Goal: Information Seeking & Learning: Find specific fact

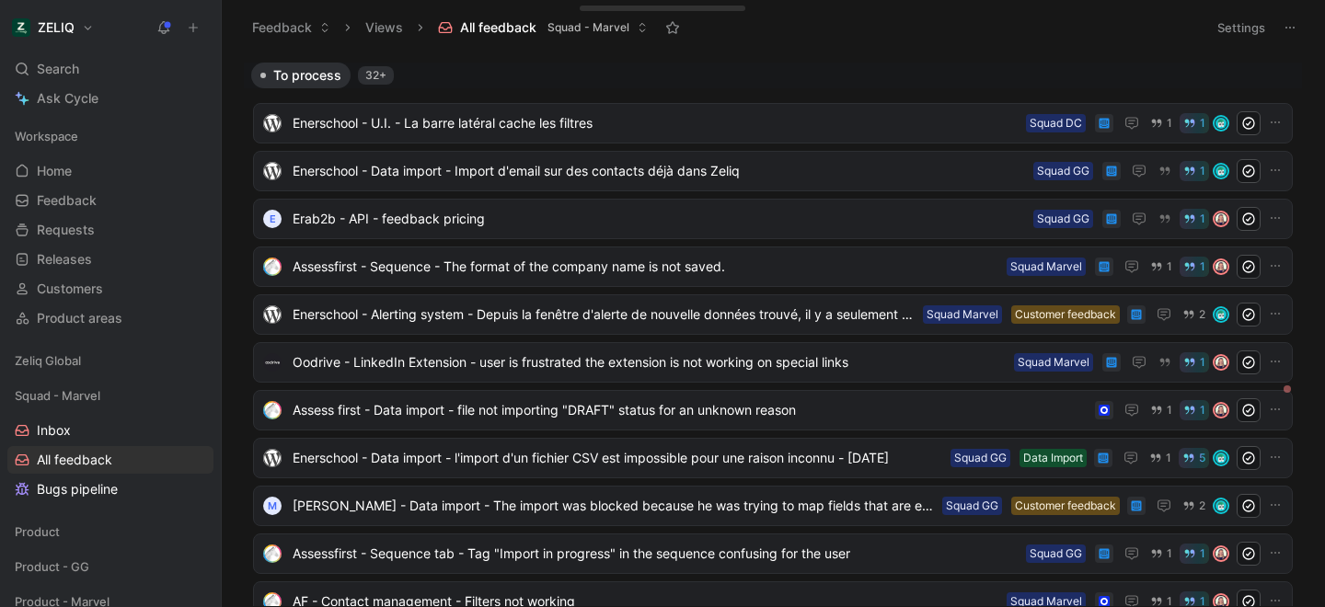
click at [163, 29] on icon at bounding box center [163, 27] width 15 height 15
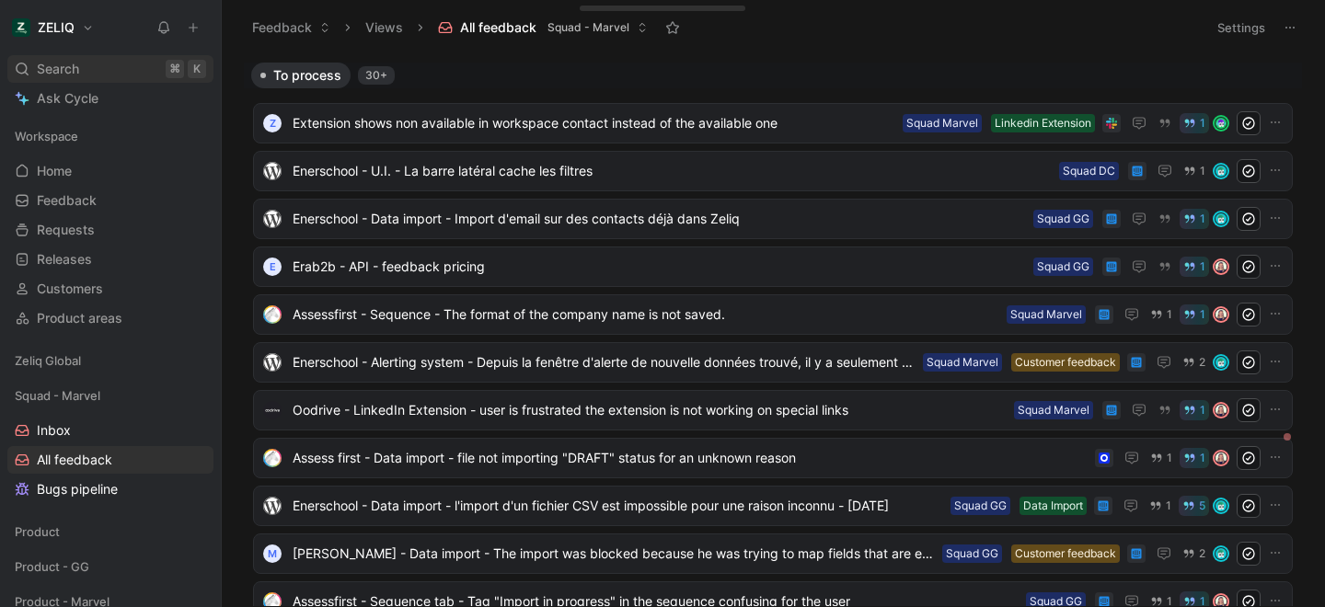
click at [94, 69] on div "Search ⌘ K" at bounding box center [110, 69] width 206 height 28
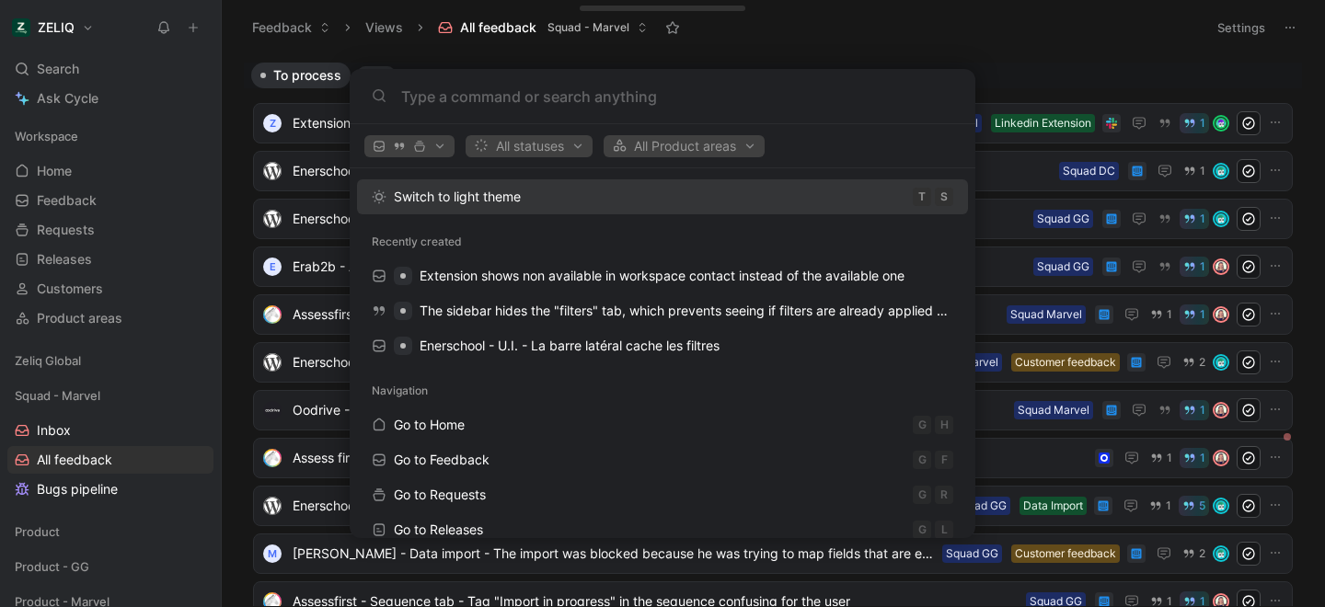
click at [788, 36] on body "ZELIQ Search ⌘ K Ask Cycle Workspace Home G then H Feedback G then F Requests G…" at bounding box center [662, 303] width 1325 height 607
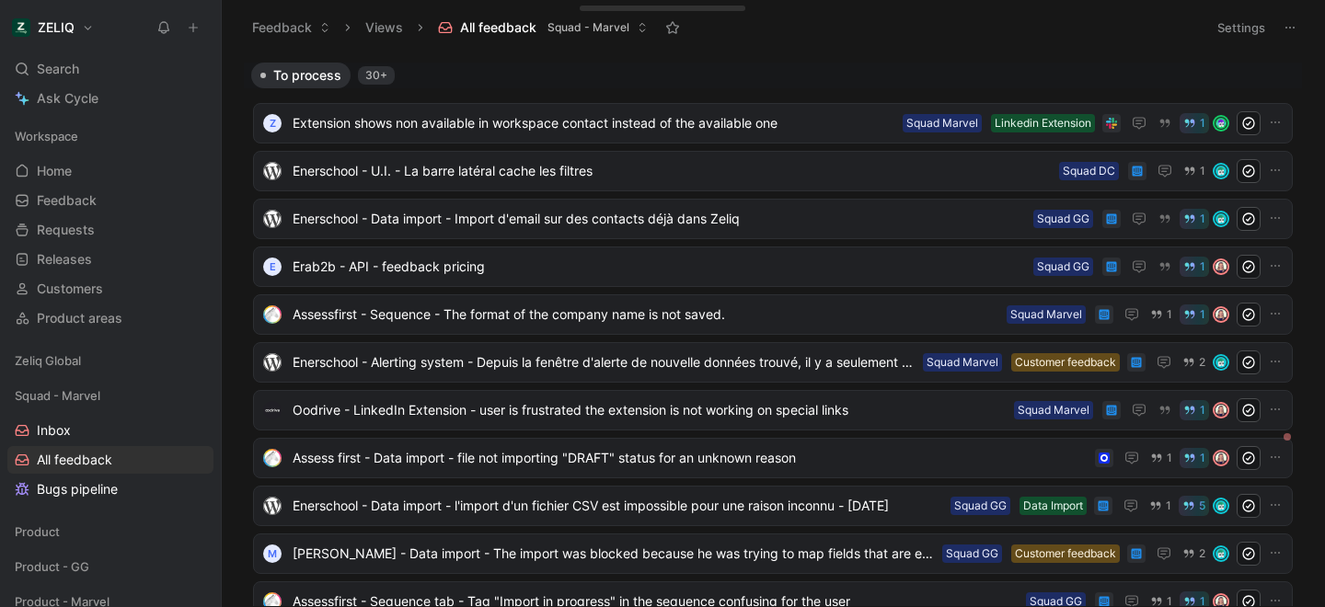
click at [416, 29] on icon at bounding box center [420, 27] width 11 height 11
click at [421, 29] on icon at bounding box center [420, 27] width 11 height 11
click at [393, 29] on button "Views" at bounding box center [384, 28] width 54 height 28
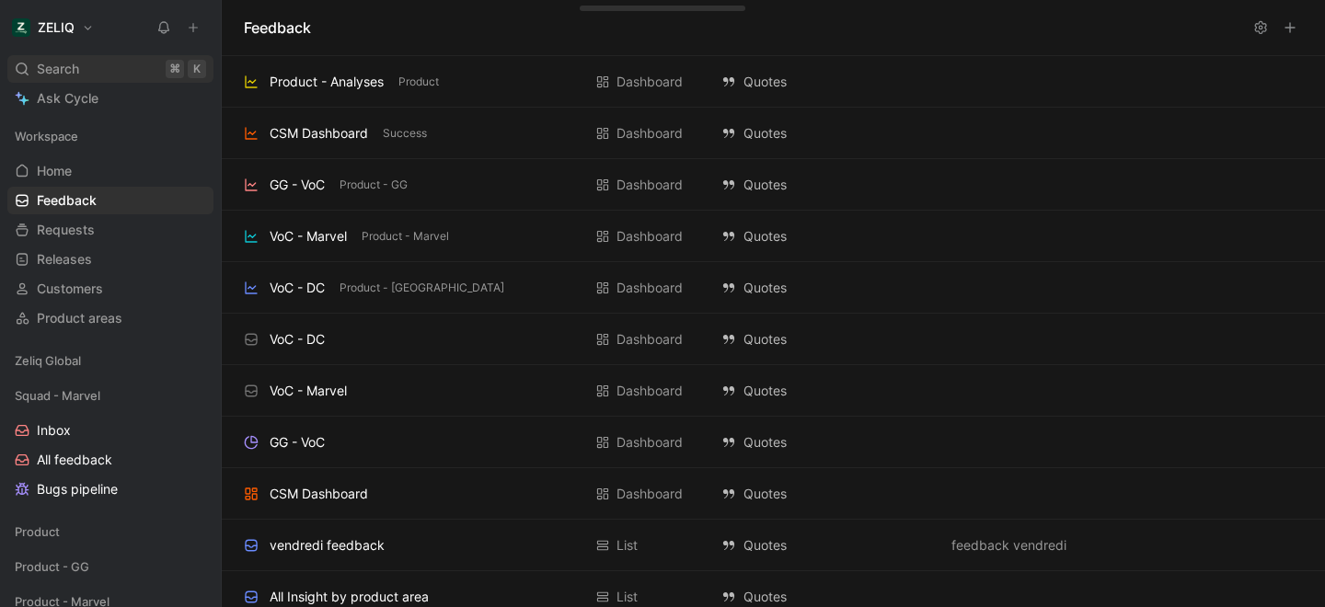
click at [75, 71] on span "Search" at bounding box center [58, 69] width 42 height 22
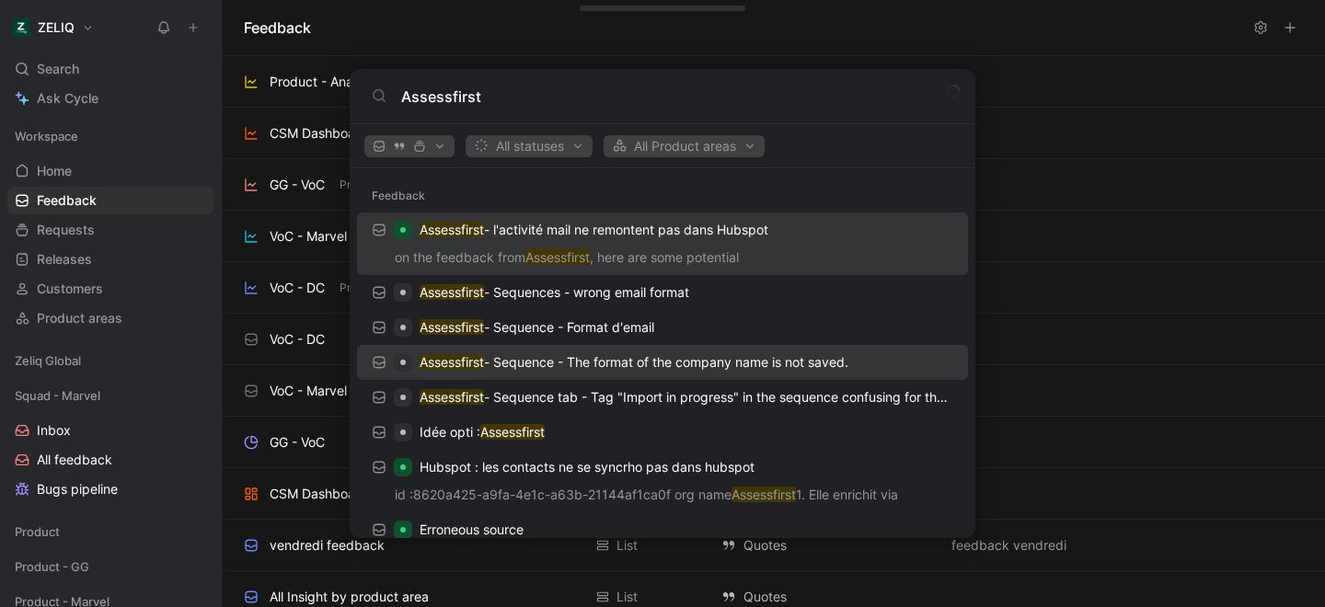
type input "Assessfirst"
click at [609, 364] on p "Assessfirst - Sequence - The format of the company name is not saved." at bounding box center [634, 363] width 429 height 22
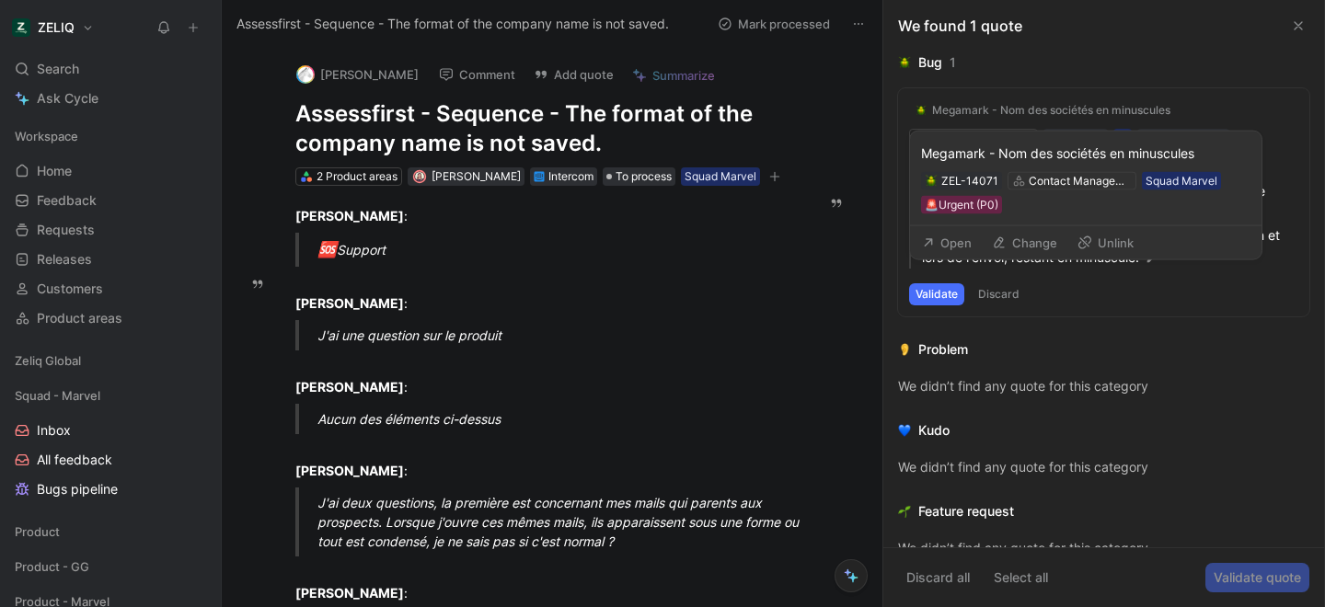
click at [1072, 110] on div "Megamark - Nom des sociétés en minuscules" at bounding box center [1051, 110] width 238 height 15
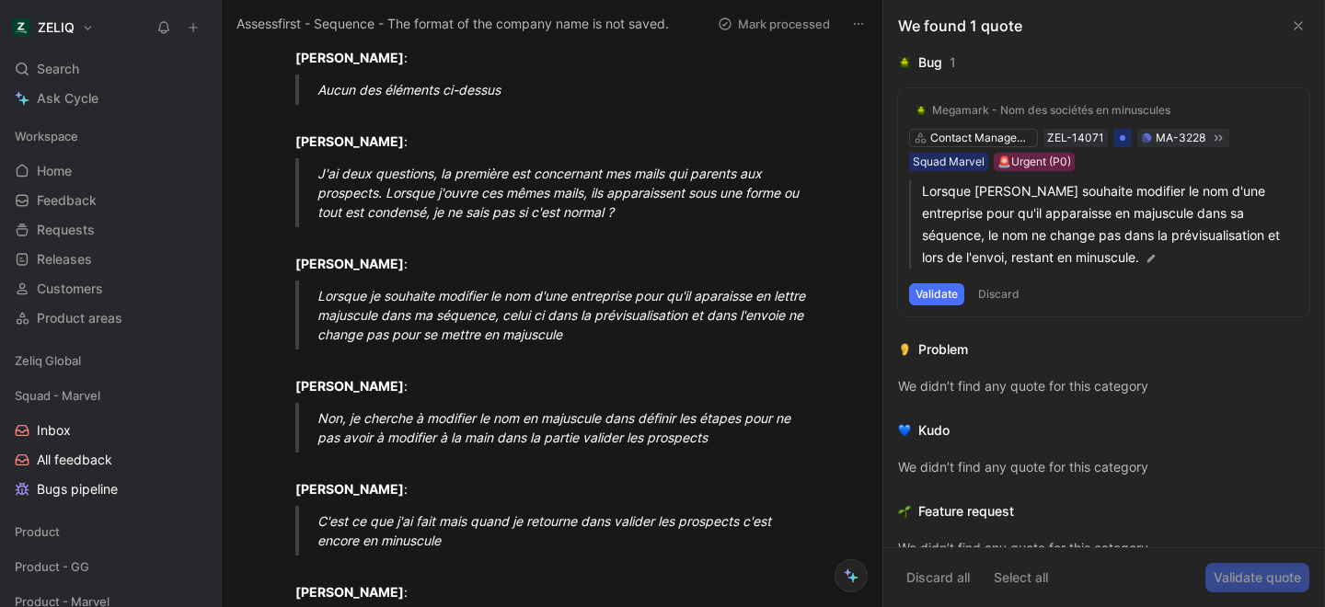
scroll to position [395, 0]
